Goal: Task Accomplishment & Management: Use online tool/utility

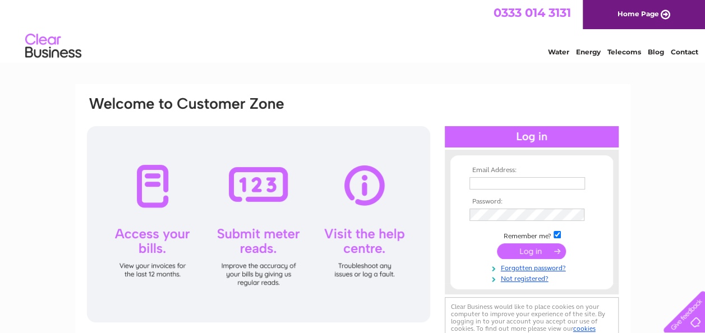
type input "smallworldnursery15@yahoo.co.uk"
click at [525, 244] on input "submit" at bounding box center [531, 251] width 69 height 16
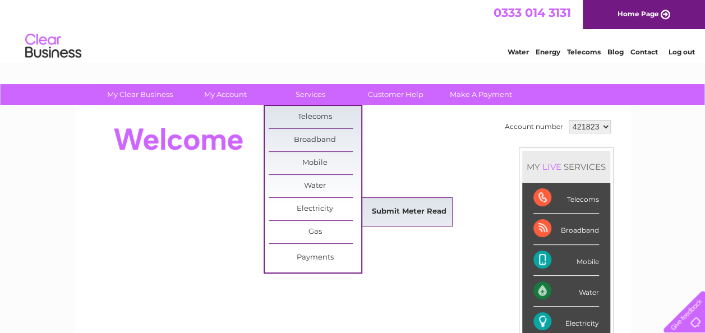
click at [390, 204] on link "Submit Meter Read" at bounding box center [409, 212] width 93 height 22
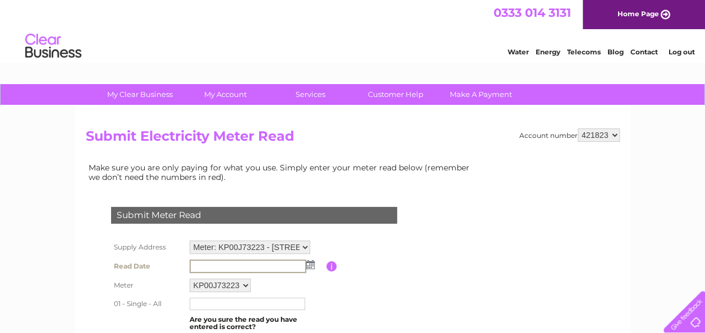
click at [304, 265] on input "text" at bounding box center [247, 266] width 117 height 13
click at [311, 263] on img at bounding box center [309, 264] width 8 height 9
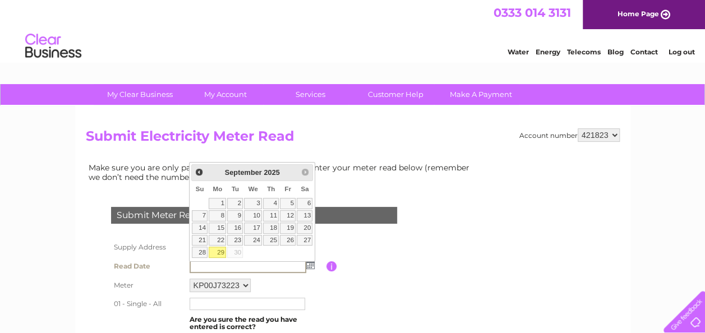
click at [216, 248] on link "29" at bounding box center [217, 252] width 17 height 11
type input "[DATE]"
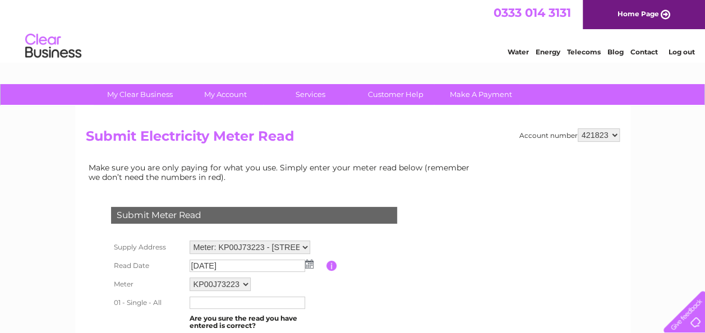
click at [216, 303] on input "text" at bounding box center [246, 303] width 115 height 12
type input "22983"
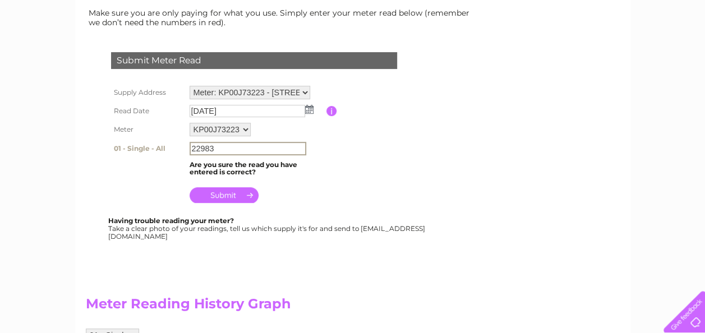
scroll to position [156, 0]
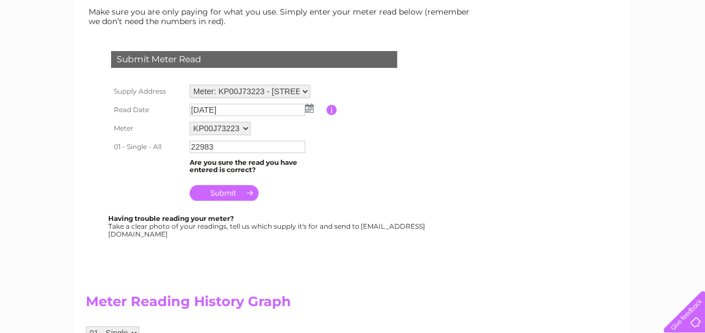
click at [203, 196] on input "submit" at bounding box center [223, 193] width 69 height 16
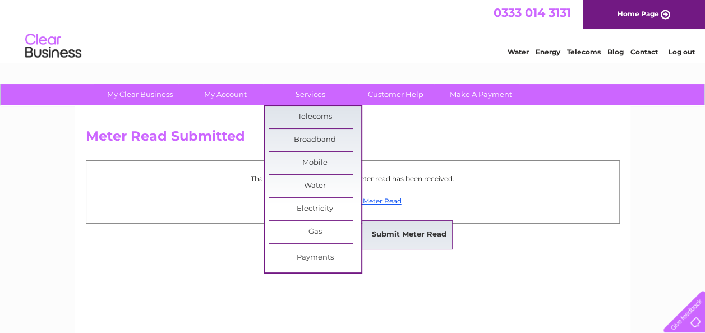
click at [392, 233] on link "Submit Meter Read" at bounding box center [409, 235] width 93 height 22
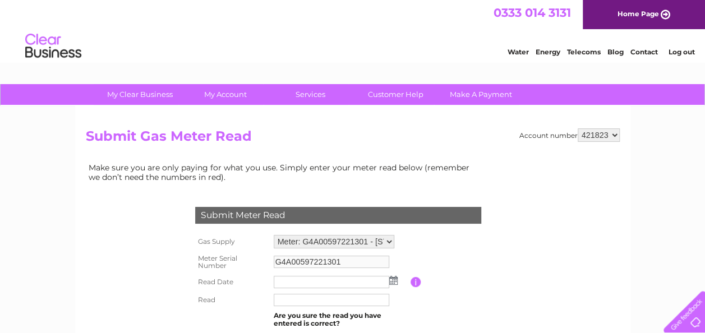
click at [391, 278] on img at bounding box center [393, 280] width 8 height 9
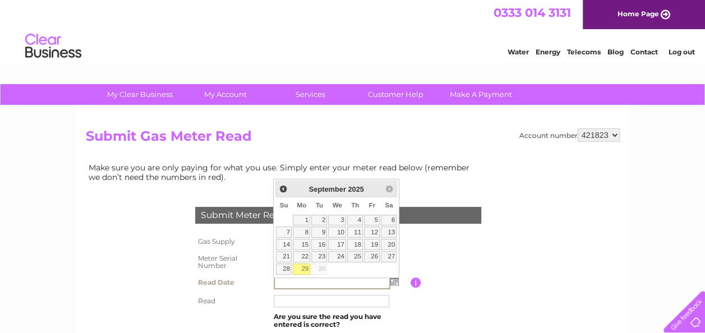
click at [301, 268] on link "29" at bounding box center [301, 268] width 17 height 11
type input "[DATE]"
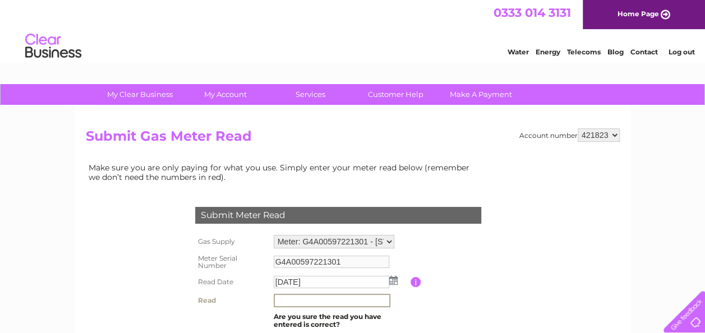
click at [291, 299] on input "text" at bounding box center [332, 300] width 117 height 13
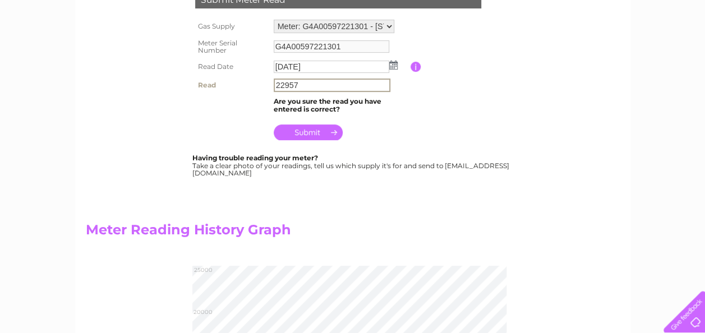
scroll to position [222, 0]
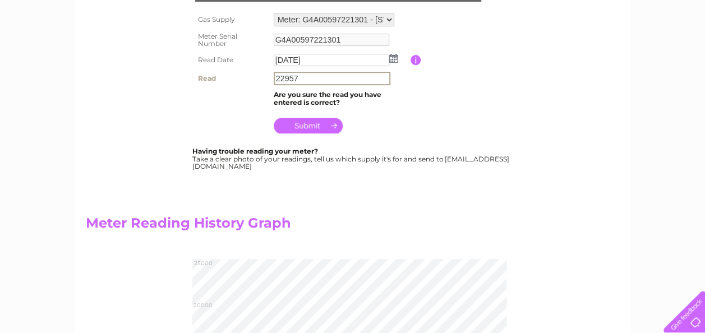
type input "22957"
click at [306, 126] on input "submit" at bounding box center [308, 126] width 69 height 16
